Goal: Task Accomplishment & Management: Use online tool/utility

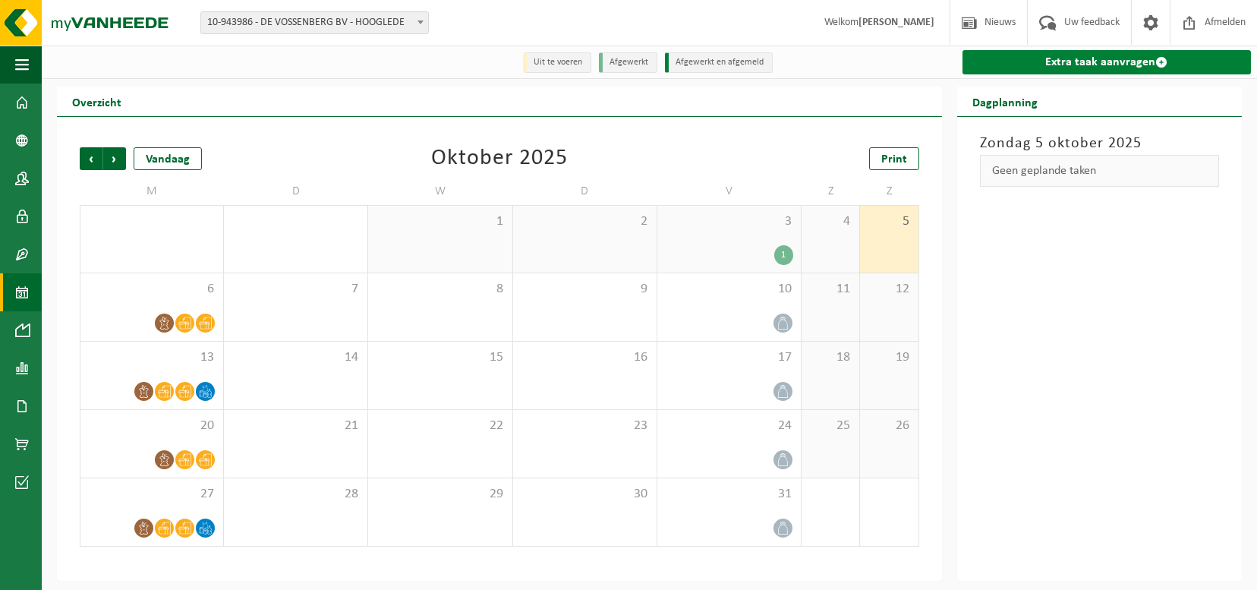
click at [1085, 68] on link "Extra taak aanvragen" at bounding box center [1107, 62] width 289 height 24
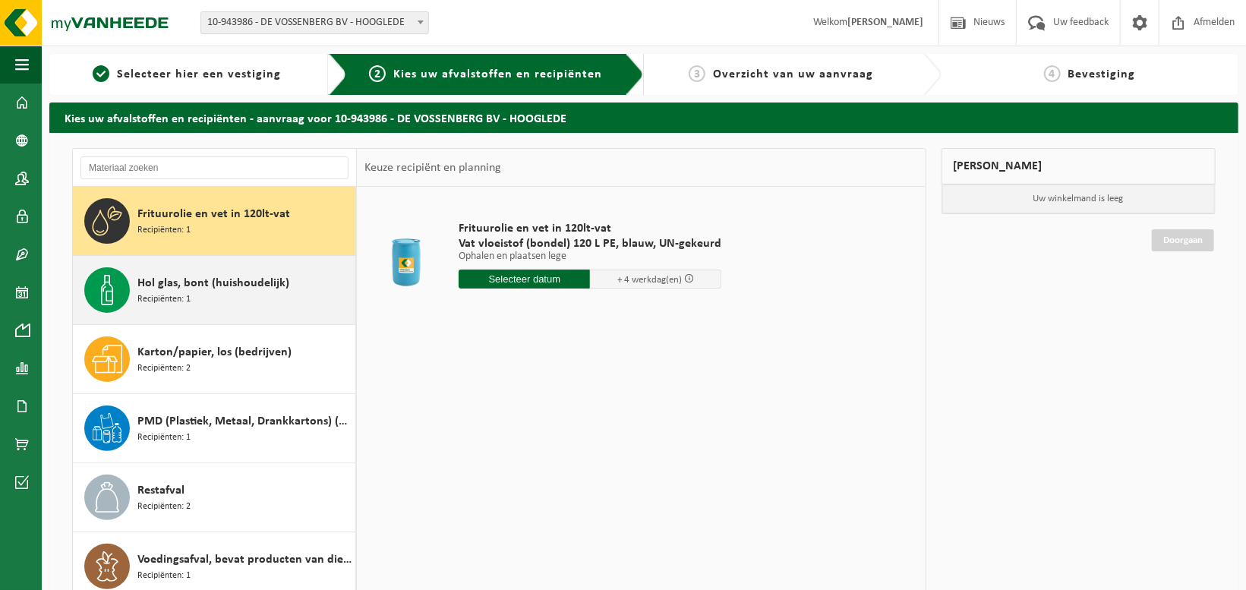
click at [208, 291] on span "Hol glas, bont (huishoudelijk)" at bounding box center [213, 283] width 152 height 18
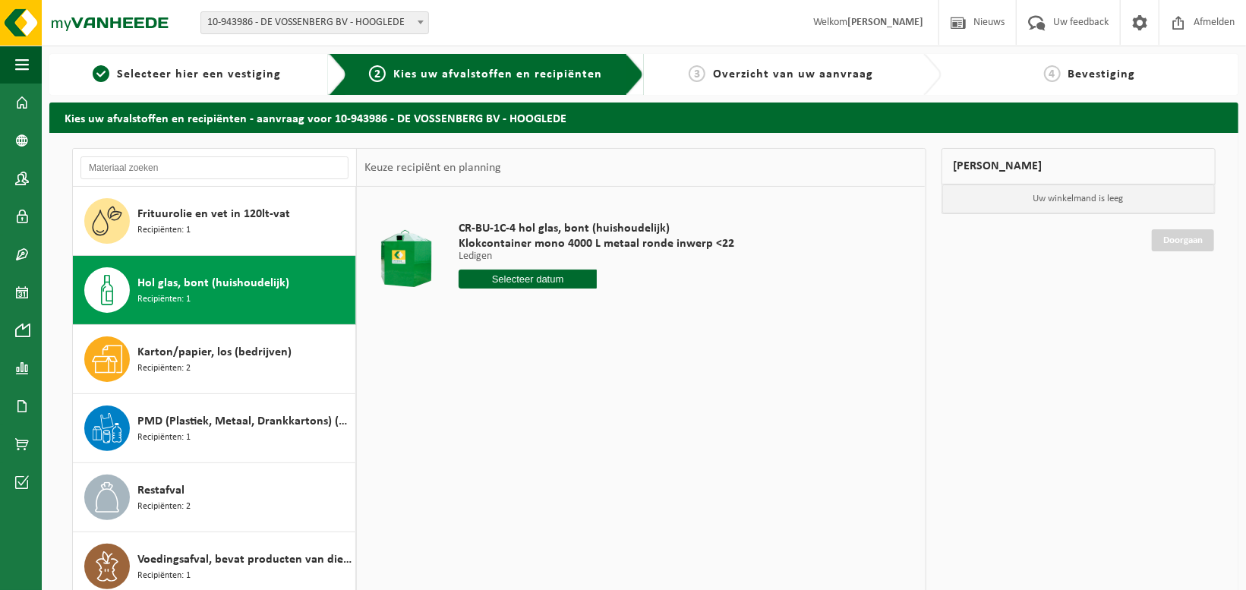
click at [503, 282] on input "text" at bounding box center [528, 279] width 138 height 19
click at [503, 387] on div "7" at bounding box center [500, 389] width 27 height 24
type input "Van 2025-10-07"
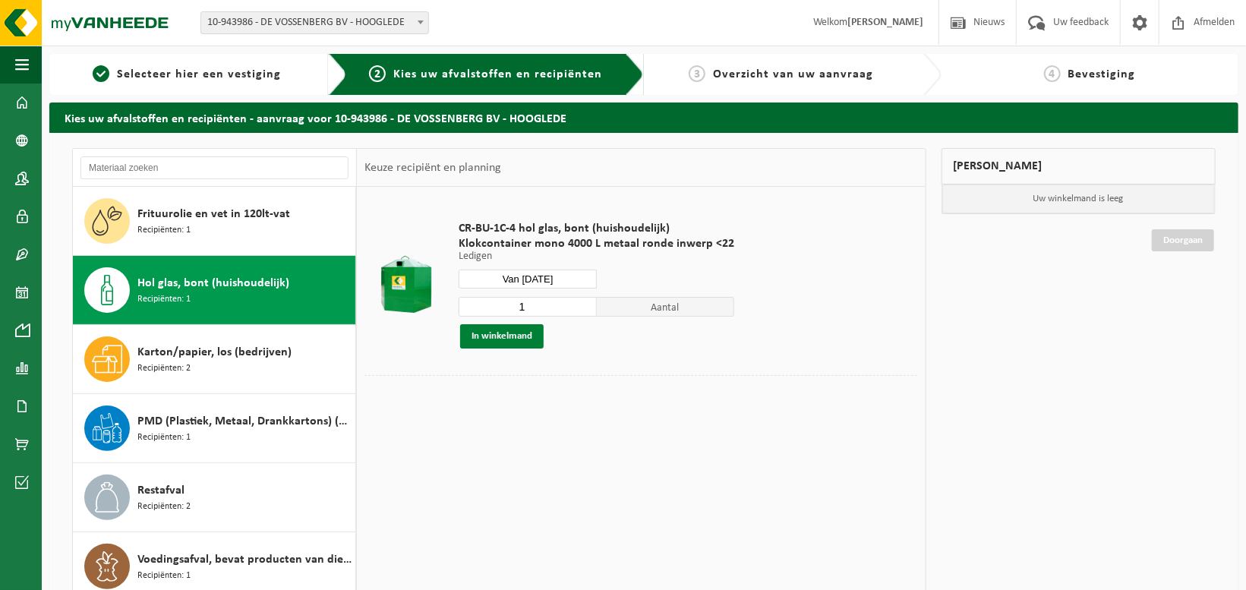
click at [513, 333] on button "In winkelmand" at bounding box center [502, 336] width 84 height 24
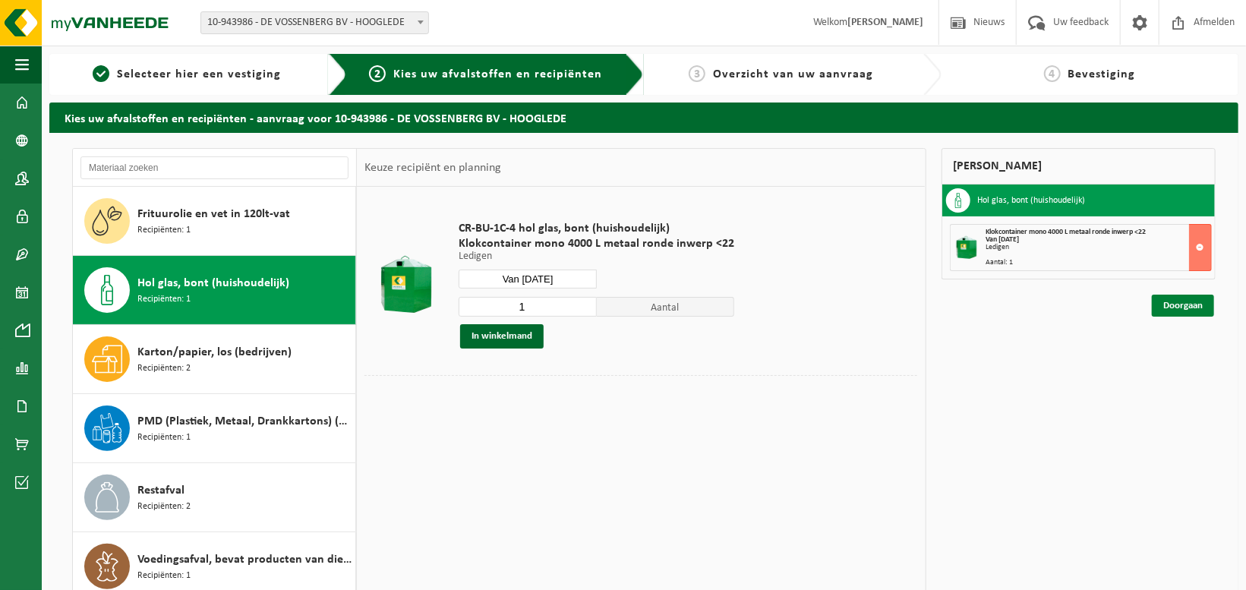
click at [1182, 309] on link "Doorgaan" at bounding box center [1183, 306] width 62 height 22
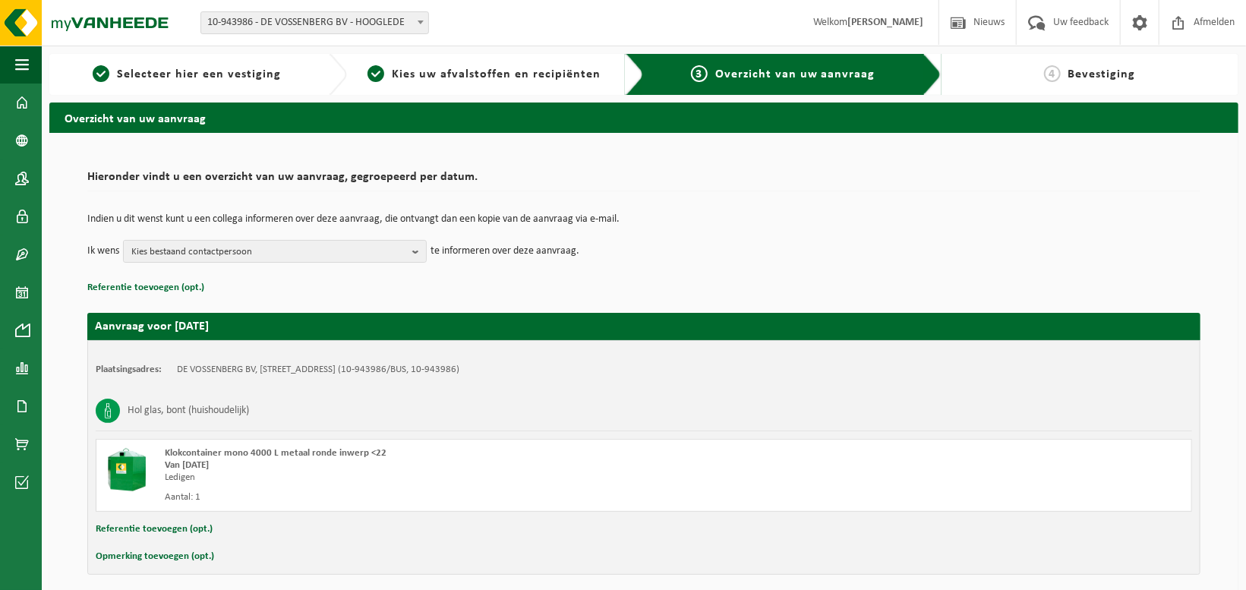
scroll to position [61, 0]
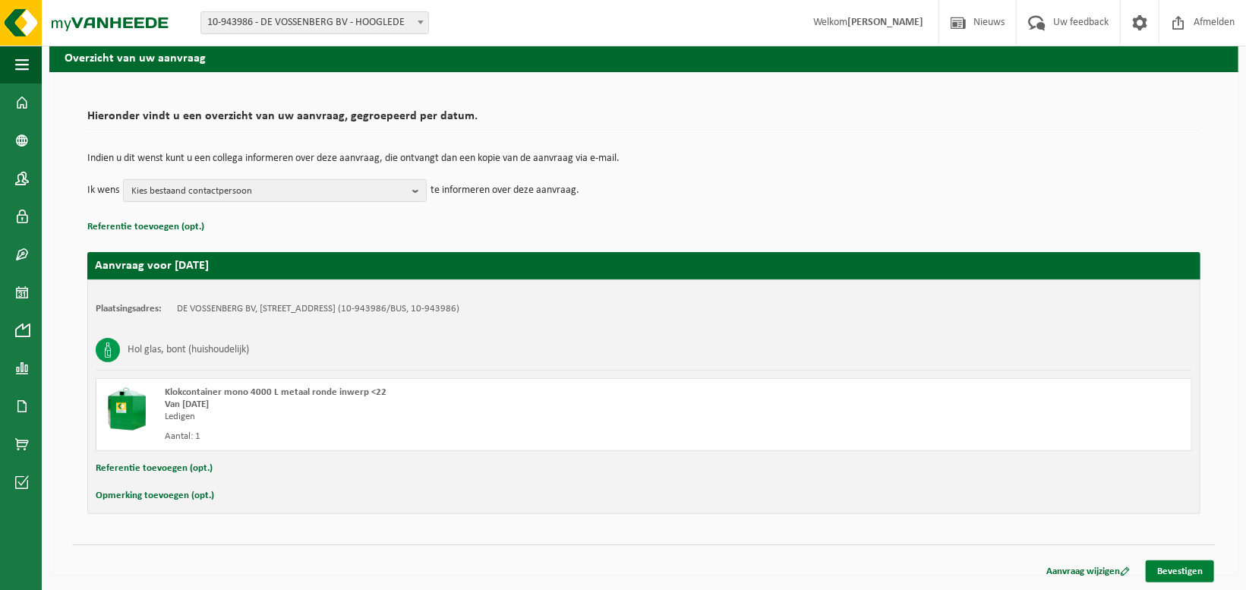
click at [1186, 569] on link "Bevestigen" at bounding box center [1180, 571] width 68 height 22
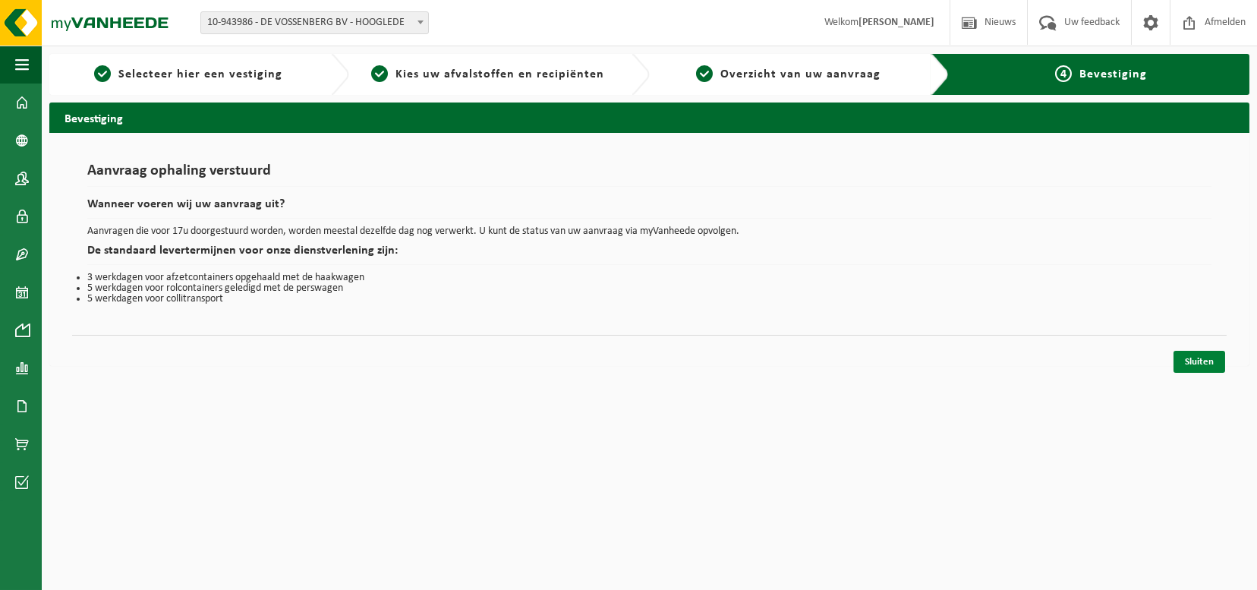
click at [1203, 368] on link "Sluiten" at bounding box center [1200, 362] width 52 height 22
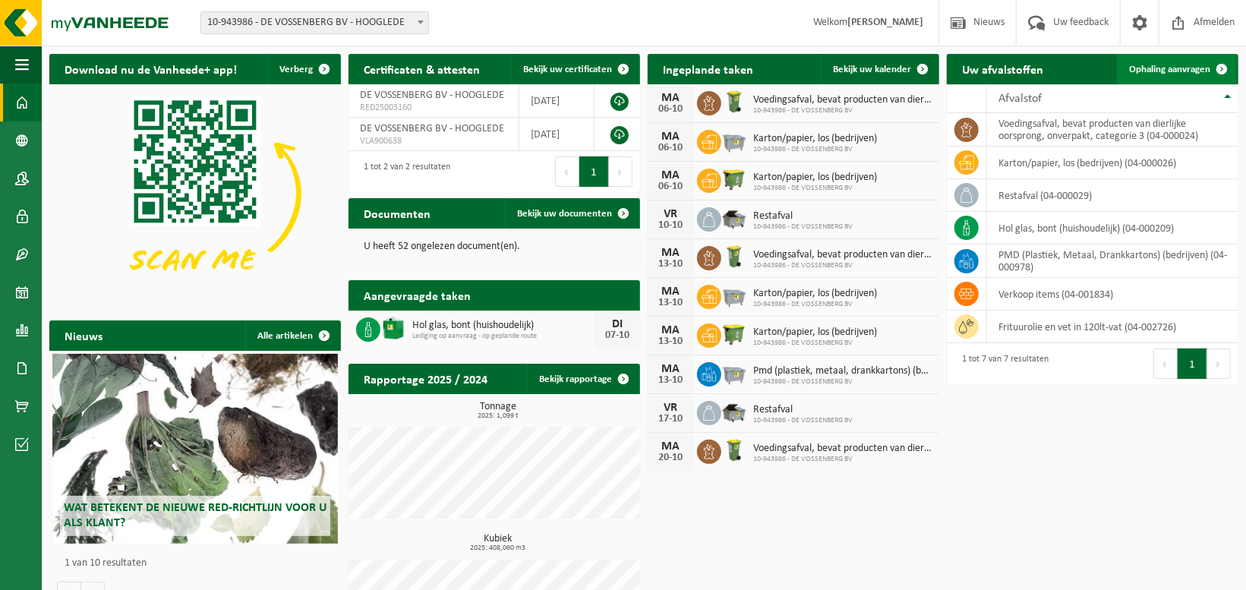
click at [1175, 83] on link "Ophaling aanvragen" at bounding box center [1177, 69] width 120 height 30
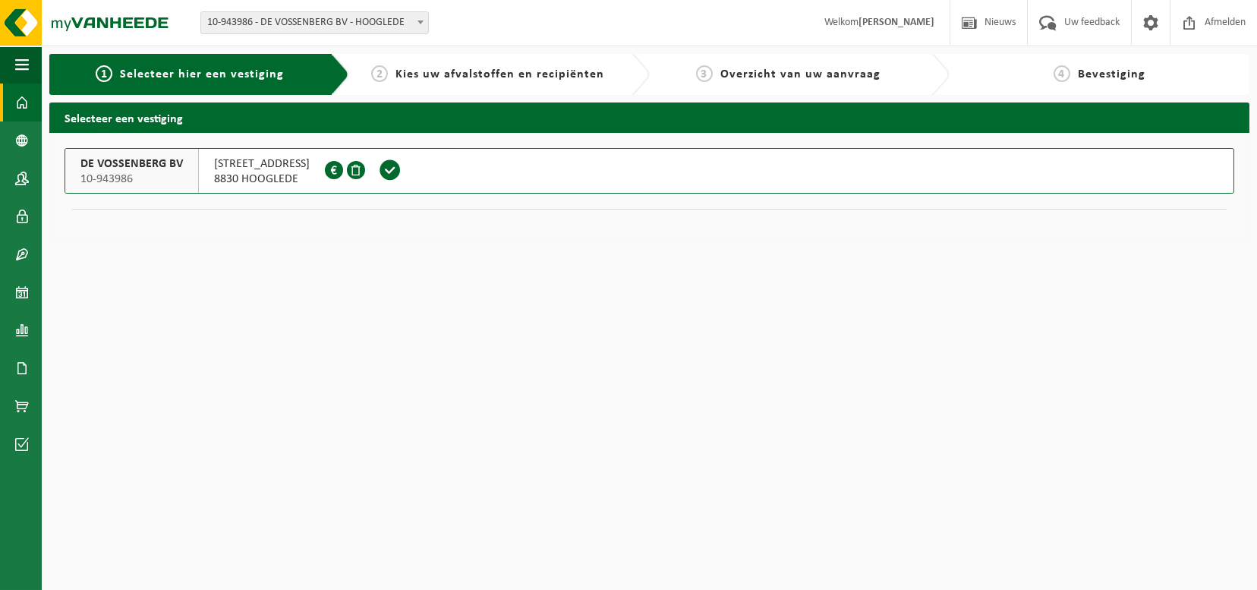
click at [14, 104] on link "Dashboard" at bounding box center [21, 103] width 42 height 38
